Goal: Information Seeking & Learning: Learn about a topic

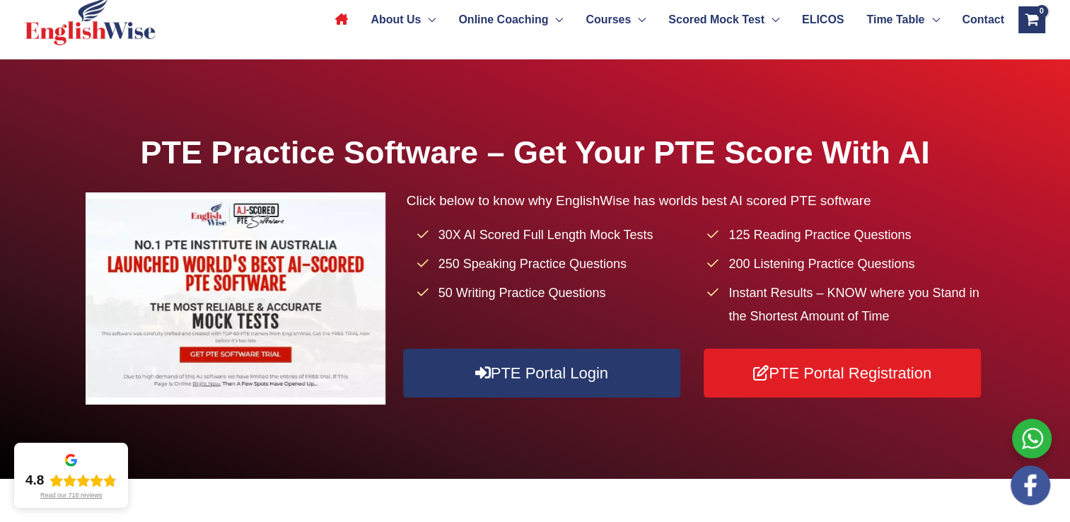
scroll to position [83, 0]
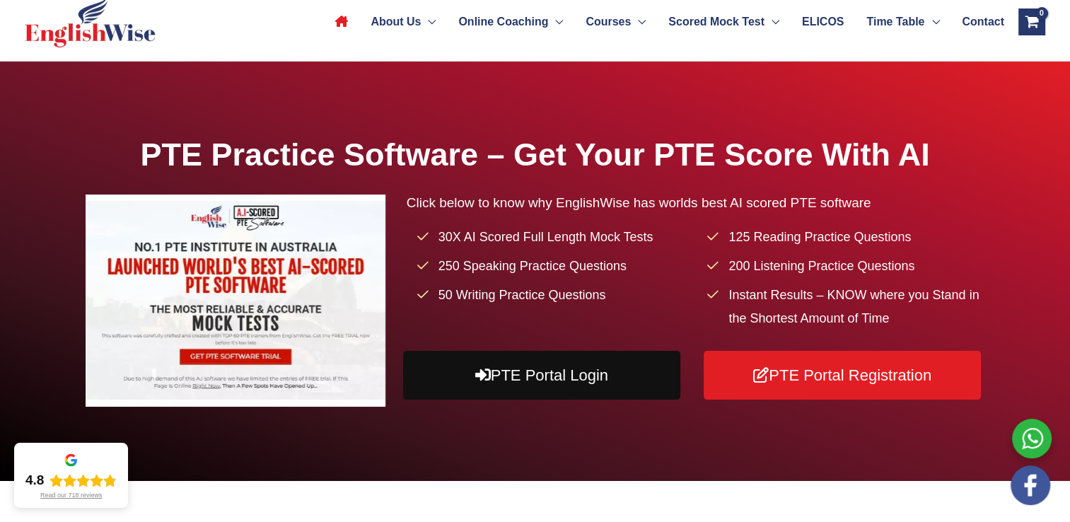
click at [562, 399] on link "PTE Portal Login" at bounding box center [541, 375] width 277 height 49
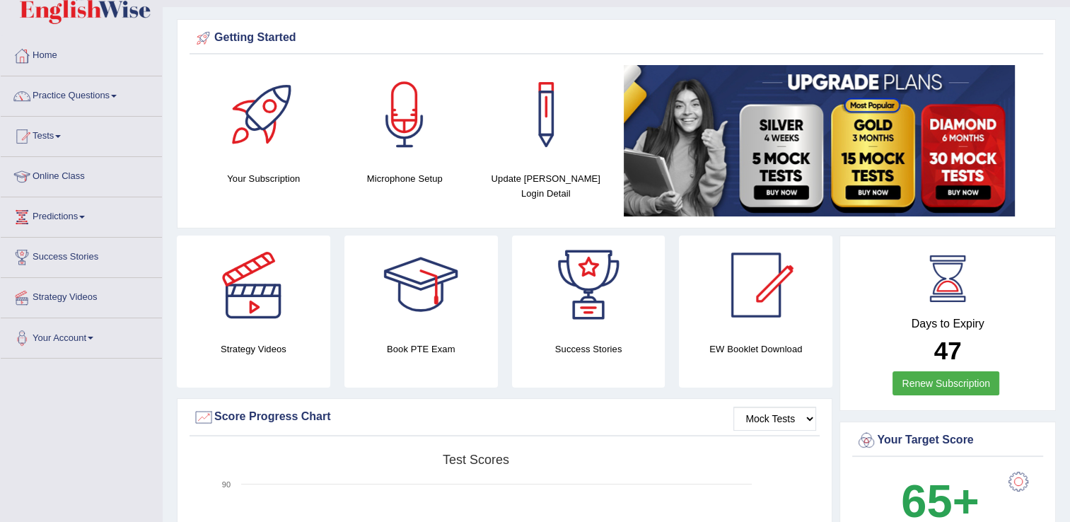
scroll to position [25, 0]
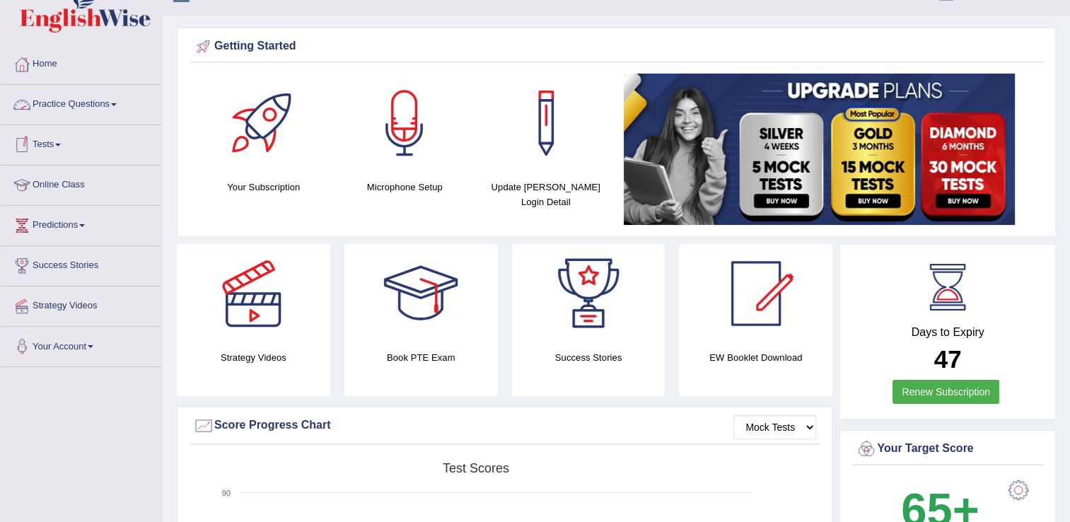
click at [74, 103] on link "Practice Questions" at bounding box center [81, 102] width 161 height 35
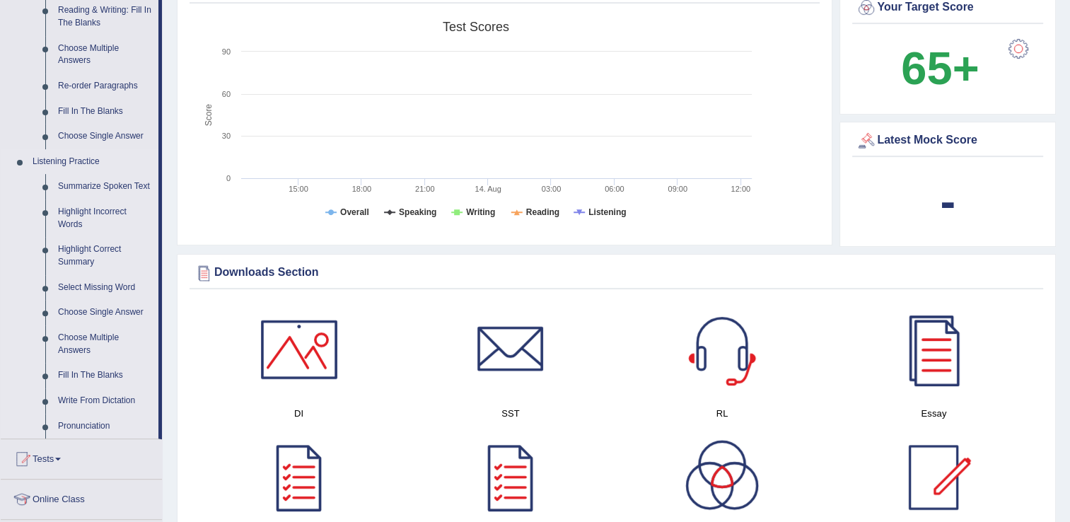
scroll to position [472, 0]
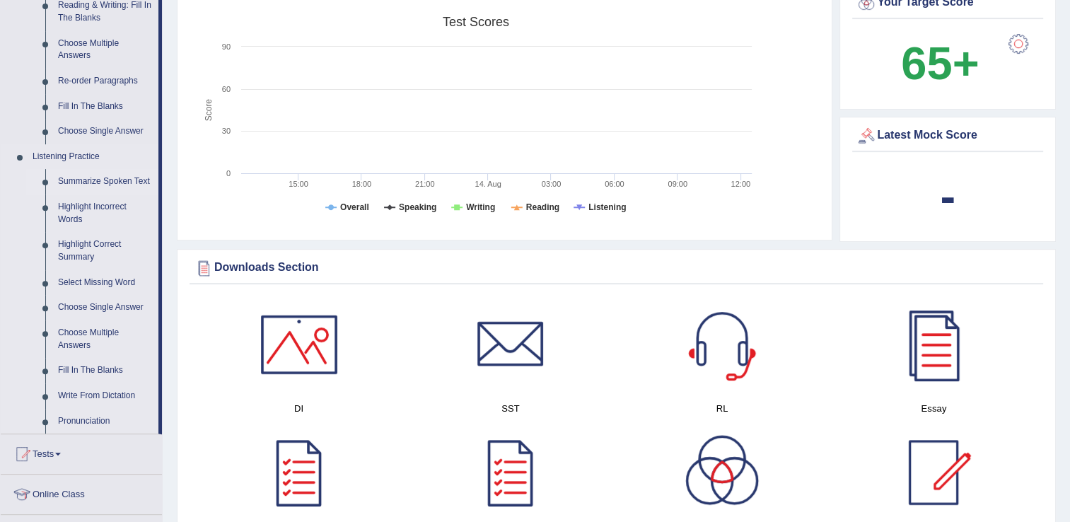
click at [91, 177] on link "Summarize Spoken Text" at bounding box center [105, 181] width 107 height 25
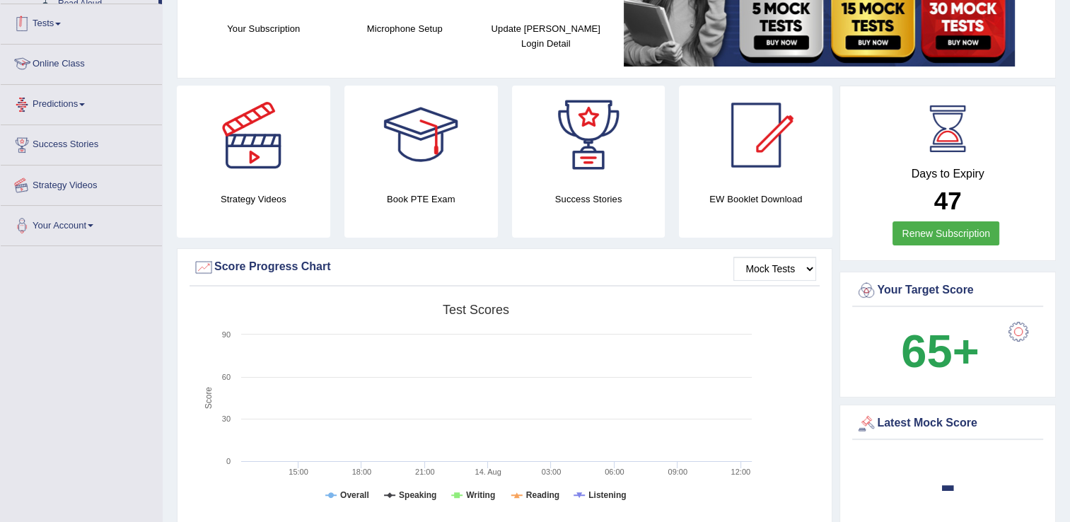
scroll to position [256, 0]
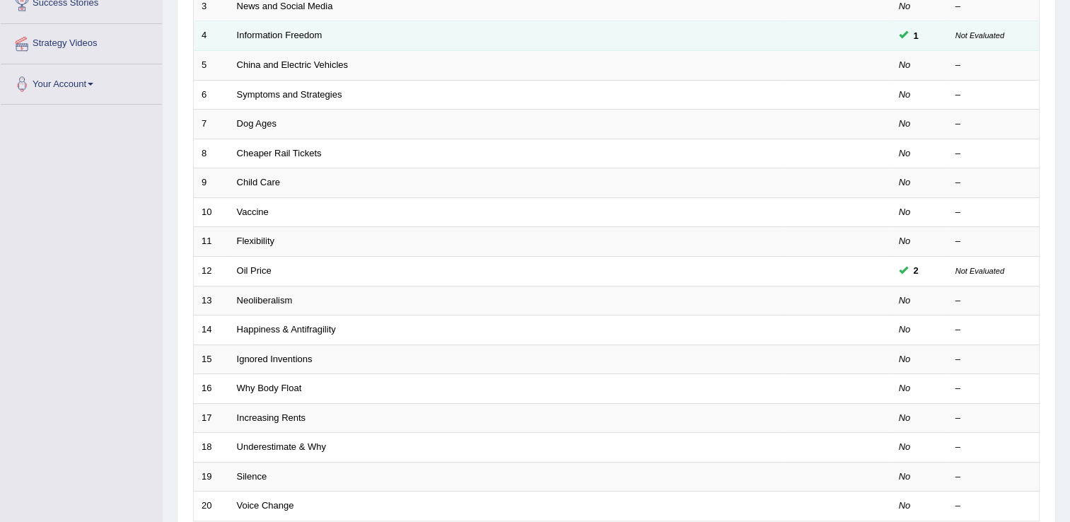
scroll to position [294, 0]
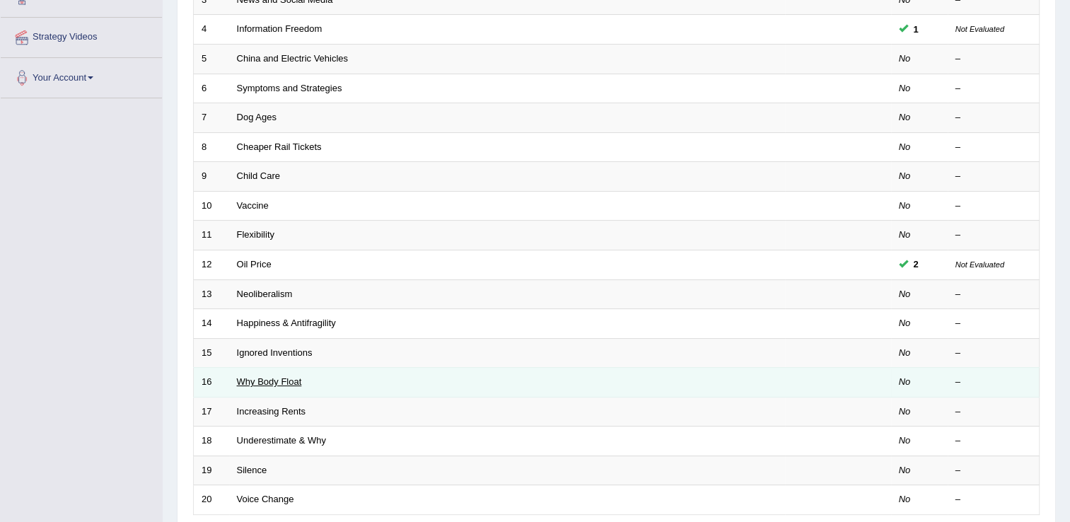
click at [293, 376] on link "Why Body Float" at bounding box center [269, 381] width 65 height 11
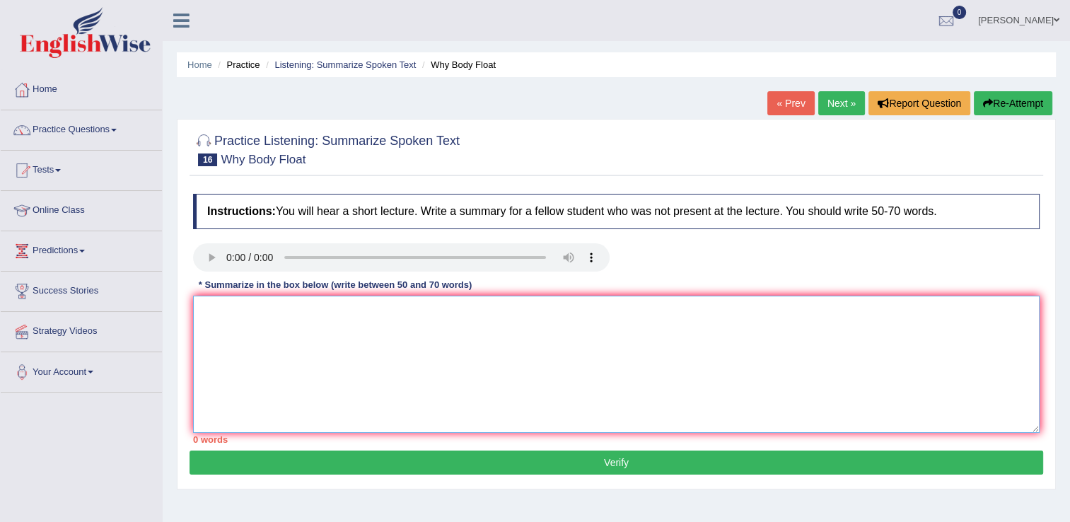
click at [201, 305] on textarea at bounding box center [616, 363] width 846 height 137
type textarea "t"
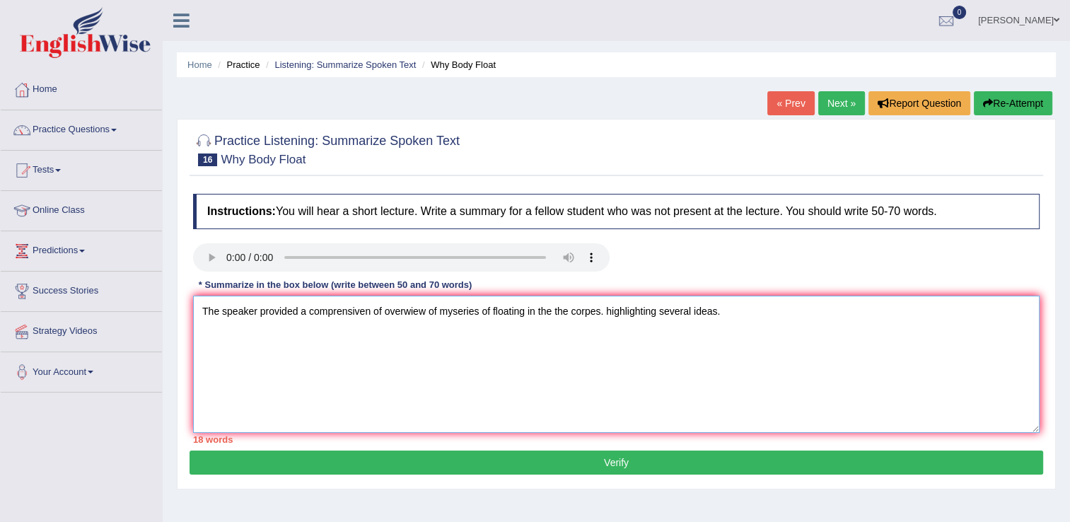
click at [726, 312] on textarea "The speaker provided a comprensiven of overwiew of myseries of floating in the …" at bounding box center [616, 363] width 846 height 137
click at [871, 312] on textarea "The speaker provided a comprensiven of overwiew of myseries of floating in the …" at bounding box center [616, 363] width 846 height 137
click at [976, 312] on textarea "The speaker provided a comprensiven of overwiew of myseries of floating in the …" at bounding box center [616, 363] width 846 height 137
click at [269, 335] on textarea "The speaker provided a comprensiven of overwiew of myseries of floating in the …" at bounding box center [616, 363] width 846 height 137
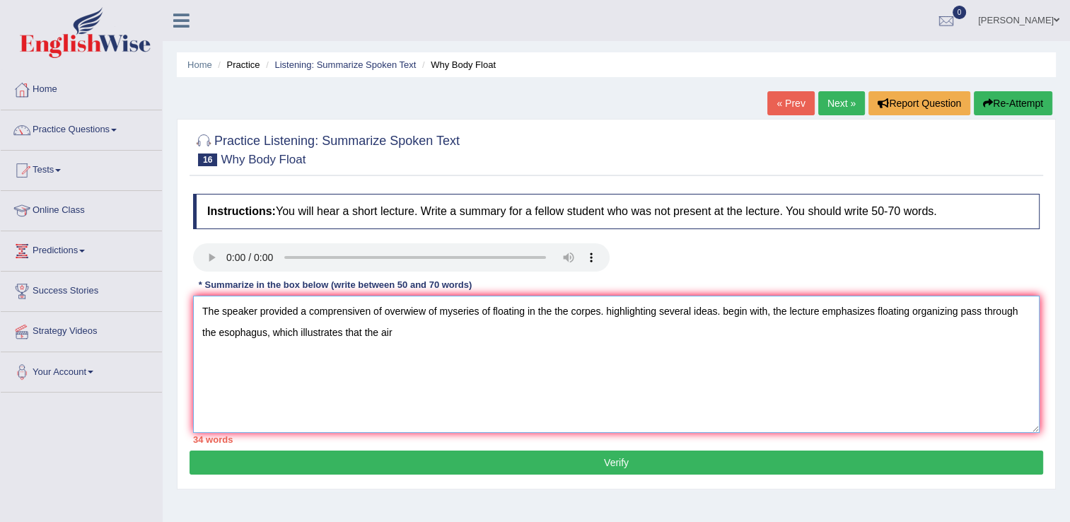
click at [396, 332] on textarea "The speaker provided a comprensiven of overwiew of myseries of floating in the …" at bounding box center [616, 363] width 846 height 137
click at [574, 331] on textarea "The speaker provided a comprensiven of overwiew of myseries of floating in the …" at bounding box center [616, 363] width 846 height 137
click at [676, 338] on textarea "The speaker provided a comprensiven of overwiew of myseries of floating in the …" at bounding box center [616, 363] width 846 height 137
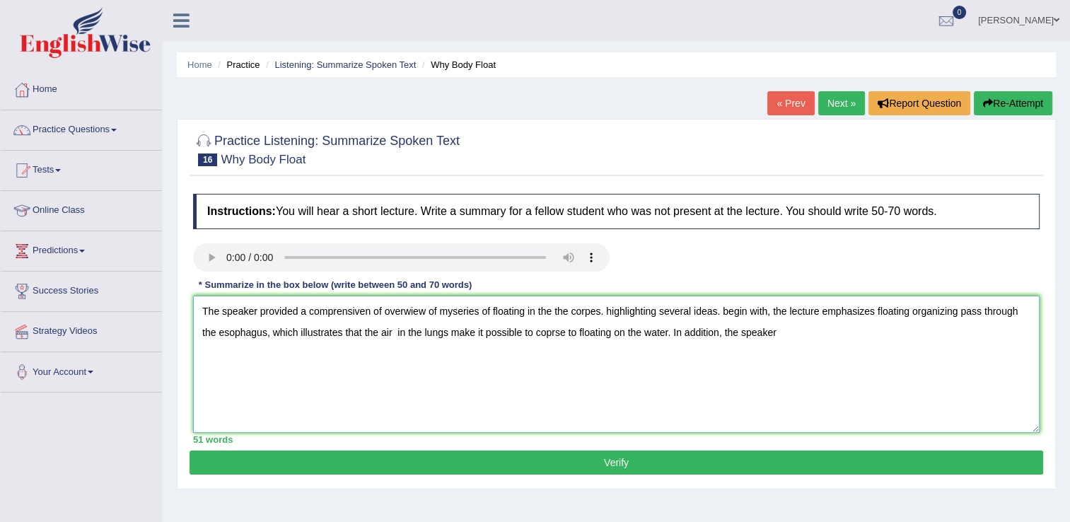
click at [780, 334] on textarea "The speaker provided a comprensiven of overwiew of myseries of floating in the …" at bounding box center [616, 363] width 846 height 137
click at [837, 334] on textarea "The speaker provided a comprensiven of overwiew of myseries of floating in the …" at bounding box center [616, 363] width 846 height 137
click at [934, 324] on textarea "The speaker provided a comprensiven of overwiew of myseries of floating in the …" at bounding box center [616, 363] width 846 height 137
click at [844, 331] on textarea "The speaker provided a comprensiven of overwiew of myseries of floating in the …" at bounding box center [616, 363] width 846 height 137
click at [978, 337] on textarea "The speaker provided a comprensiven of overwiew of myseries of floating in the …" at bounding box center [616, 363] width 846 height 137
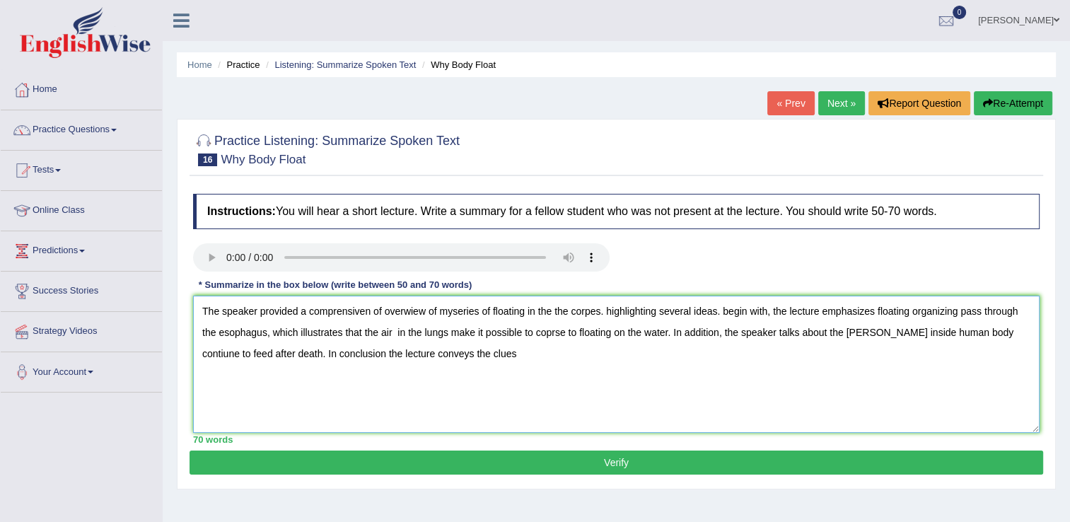
click at [472, 353] on textarea "The speaker provided a comprensiven of overwiew of myseries of floating in the …" at bounding box center [616, 363] width 846 height 137
click at [441, 355] on textarea "The speaker provided a comprensiven of overwiew of myseries of floating in the …" at bounding box center [616, 363] width 846 height 137
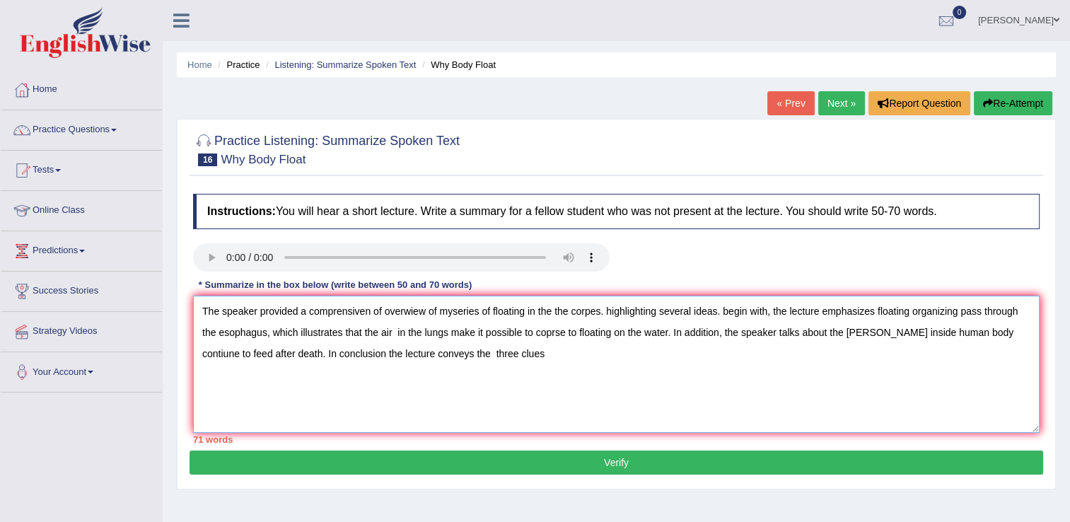
click at [506, 358] on textarea "The speaker provided a comprensiven of overwiew of myseries of floating in the …" at bounding box center [616, 363] width 846 height 137
click at [547, 328] on textarea "The speaker provided a comprensiven of overwiew of myseries of floating in the …" at bounding box center [616, 363] width 846 height 137
click at [558, 331] on textarea "The speaker provided a comprensiven of overwiew of myseries of floating in the …" at bounding box center [616, 363] width 846 height 137
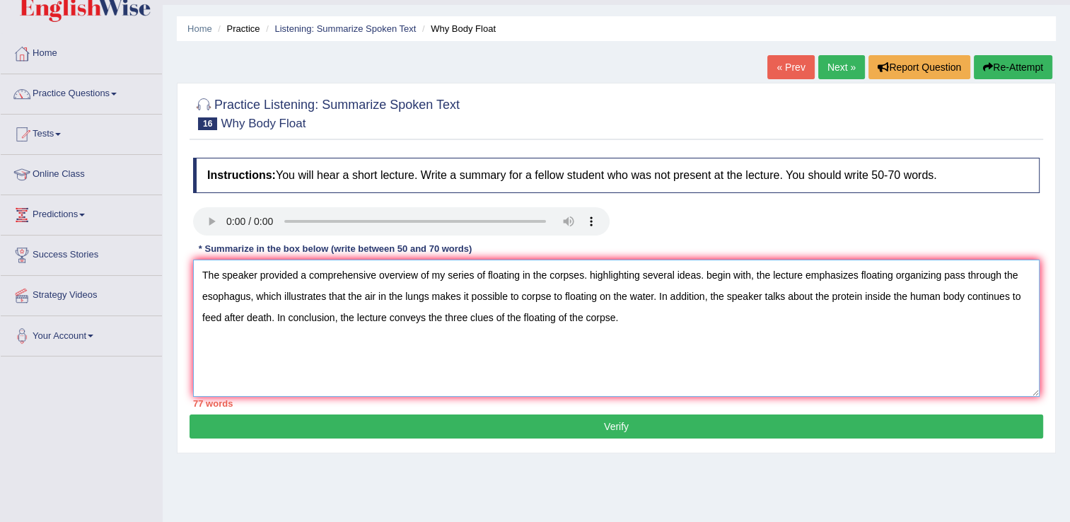
scroll to position [35, 0]
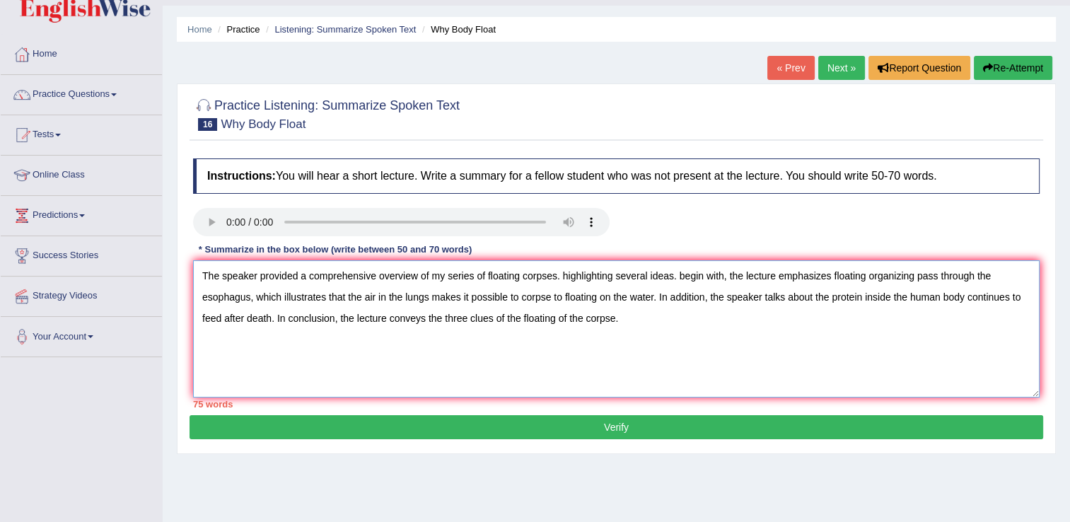
click at [675, 274] on textarea "The speaker provided a comprehensive overview of my series of floating corpses.…" at bounding box center [616, 328] width 846 height 137
click at [819, 298] on textarea "The speaker provided a comprehensive overview of my series of floating corpses.…" at bounding box center [616, 328] width 846 height 137
click at [814, 299] on textarea "The speaker provided a comprehensive overview of my series of floating corpses.…" at bounding box center [616, 328] width 846 height 137
click at [654, 298] on textarea "The speaker provided a comprehensive overview of my series of floating corpses.…" at bounding box center [616, 328] width 846 height 137
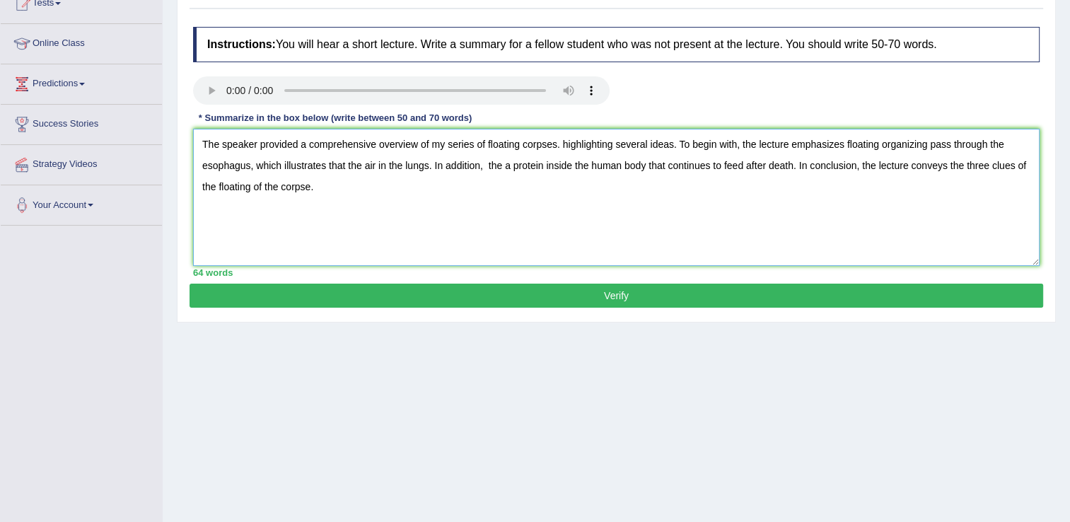
scroll to position [167, 0]
type textarea "The speaker provided a comprehensive overview of my series of floating corpses.…"
click at [699, 295] on button "Verify" at bounding box center [615, 295] width 853 height 24
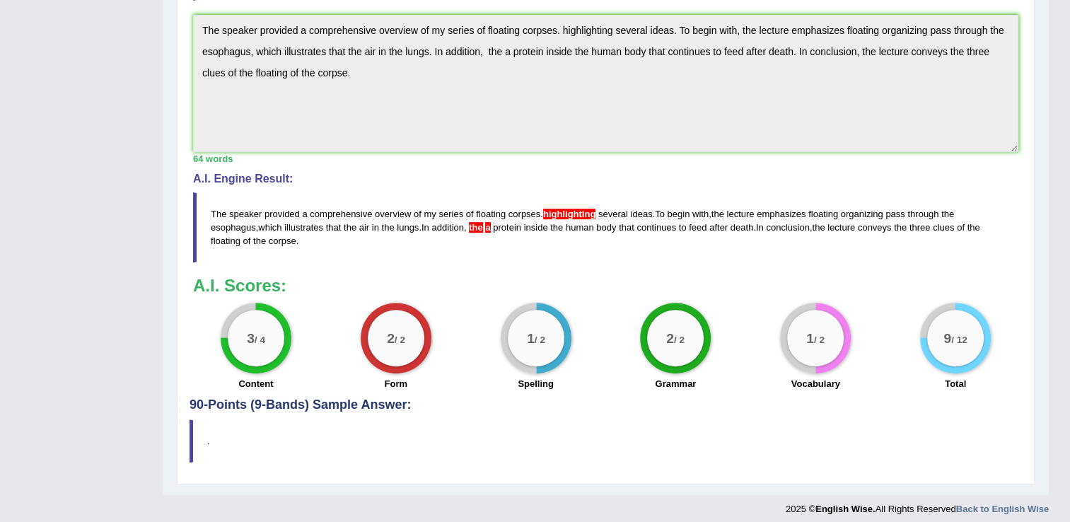
scroll to position [0, 0]
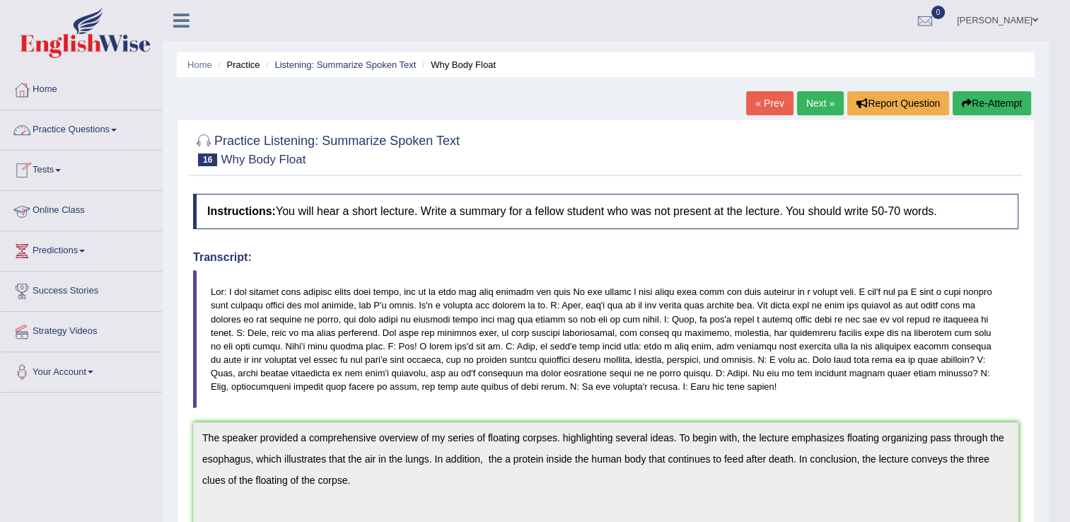
click at [119, 211] on link "Online Class" at bounding box center [81, 208] width 161 height 35
